Goal: Transaction & Acquisition: Purchase product/service

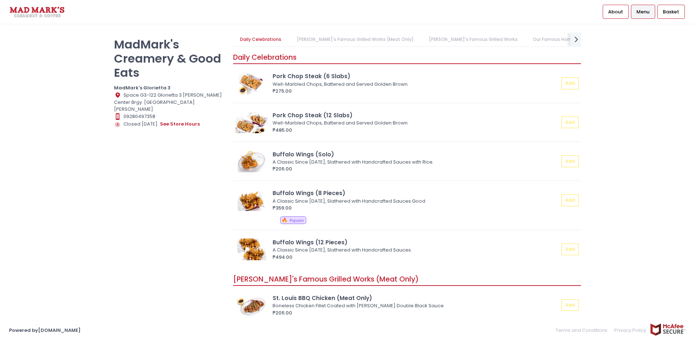
click at [35, 12] on img at bounding box center [37, 11] width 56 height 13
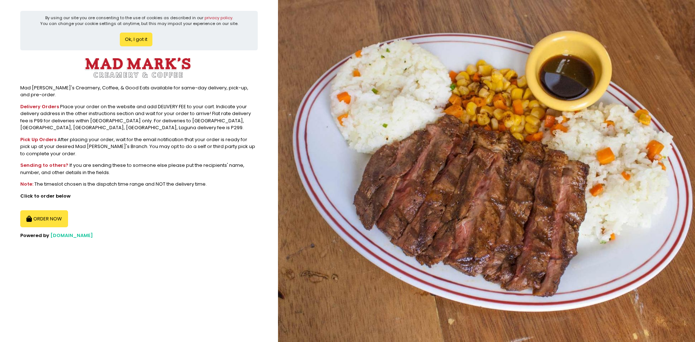
click at [133, 38] on button "Ok, I got it" at bounding box center [136, 40] width 33 height 14
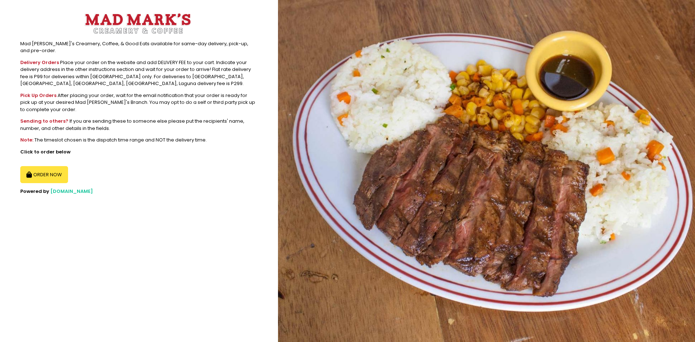
click at [51, 166] on button "ORDER NOW" at bounding box center [44, 174] width 48 height 17
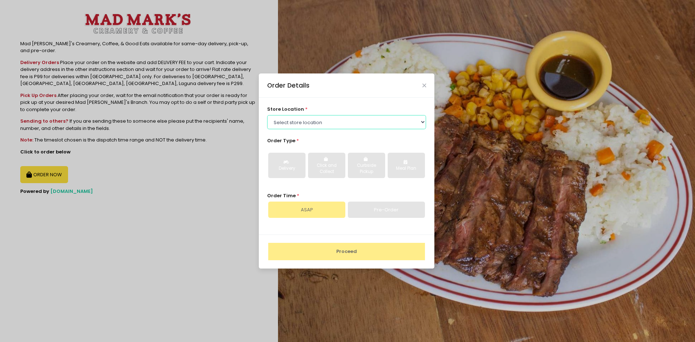
click at [390, 121] on select "Select store location MadMark's UP Town Center MadMark's Pioneer MadMark's Glor…" at bounding box center [346, 122] width 159 height 14
select select "613ed4dba6d62d7b557ab4d9"
click at [267, 129] on select "Select store location MadMark's UP Town Center MadMark's Pioneer MadMark's Glor…" at bounding box center [346, 122] width 159 height 14
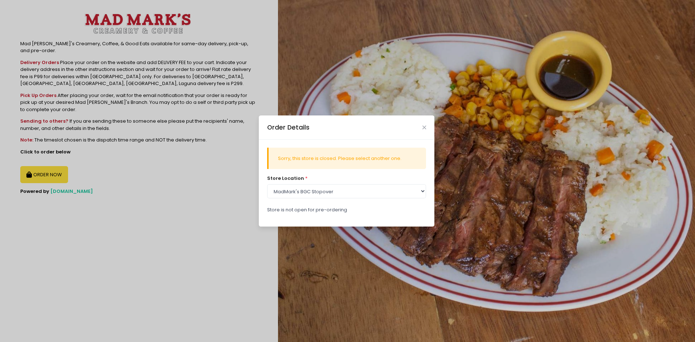
click at [433, 125] on div "Order Details" at bounding box center [347, 127] width 176 height 24
click at [423, 126] on icon "Close" at bounding box center [424, 127] width 4 height 5
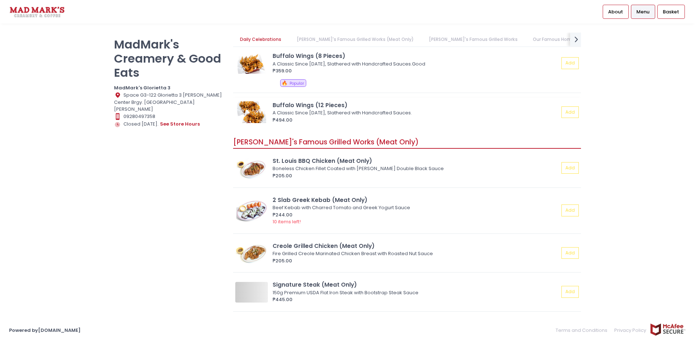
scroll to position [145, 0]
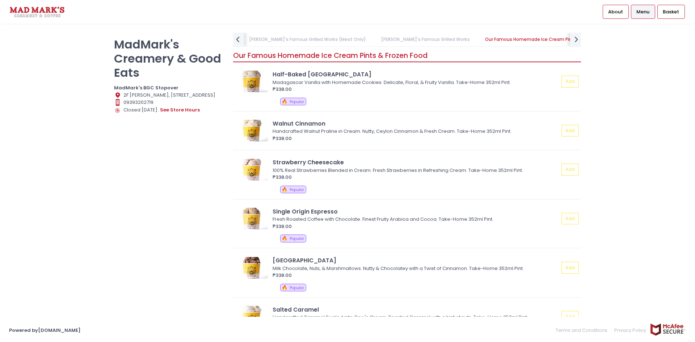
scroll to position [796, 0]
